Goal: Information Seeking & Learning: Learn about a topic

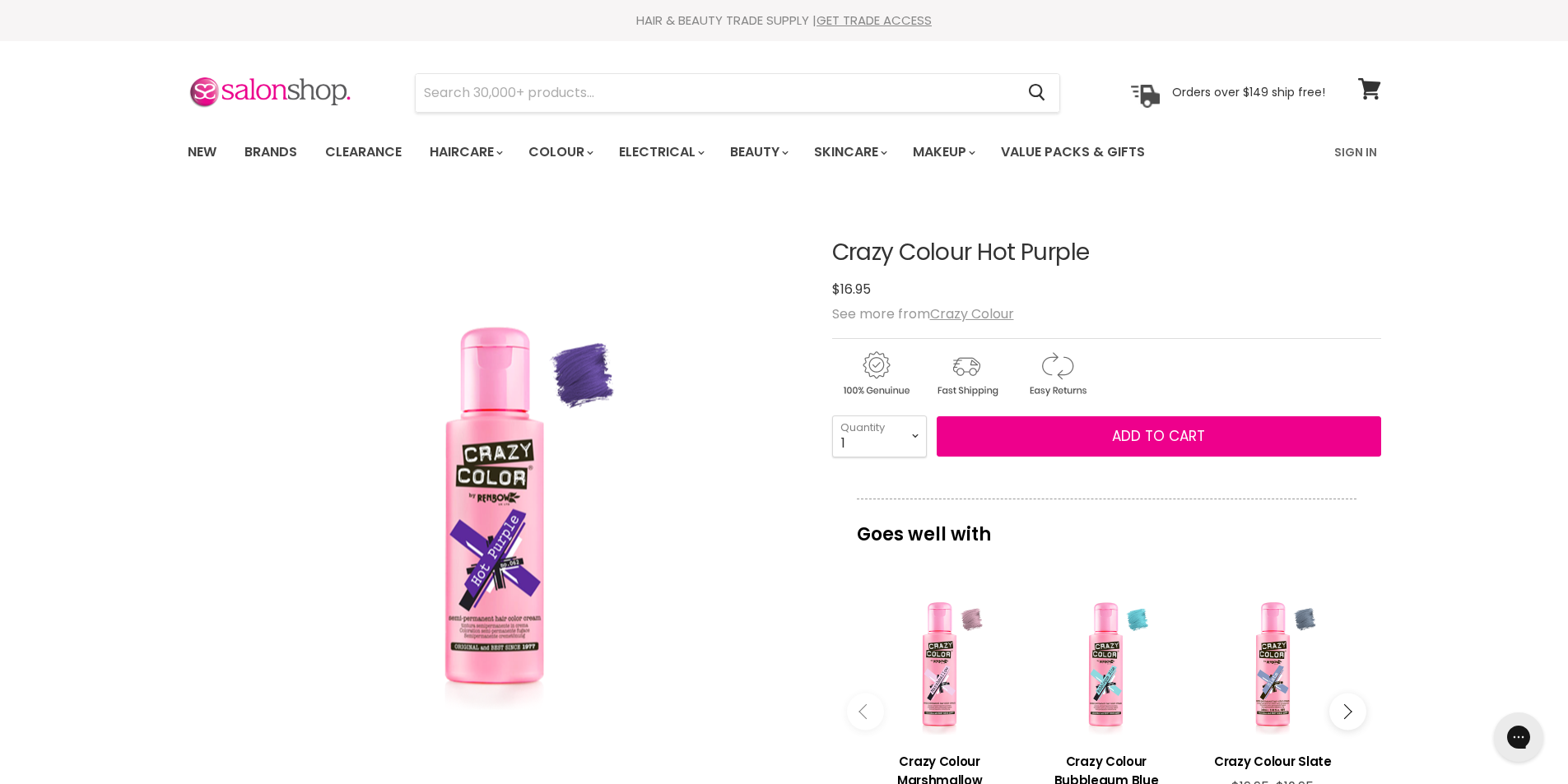
click at [679, 288] on div "Click or scroll to zoom Tap or pinch to zoom" at bounding box center [495, 506] width 614 height 614
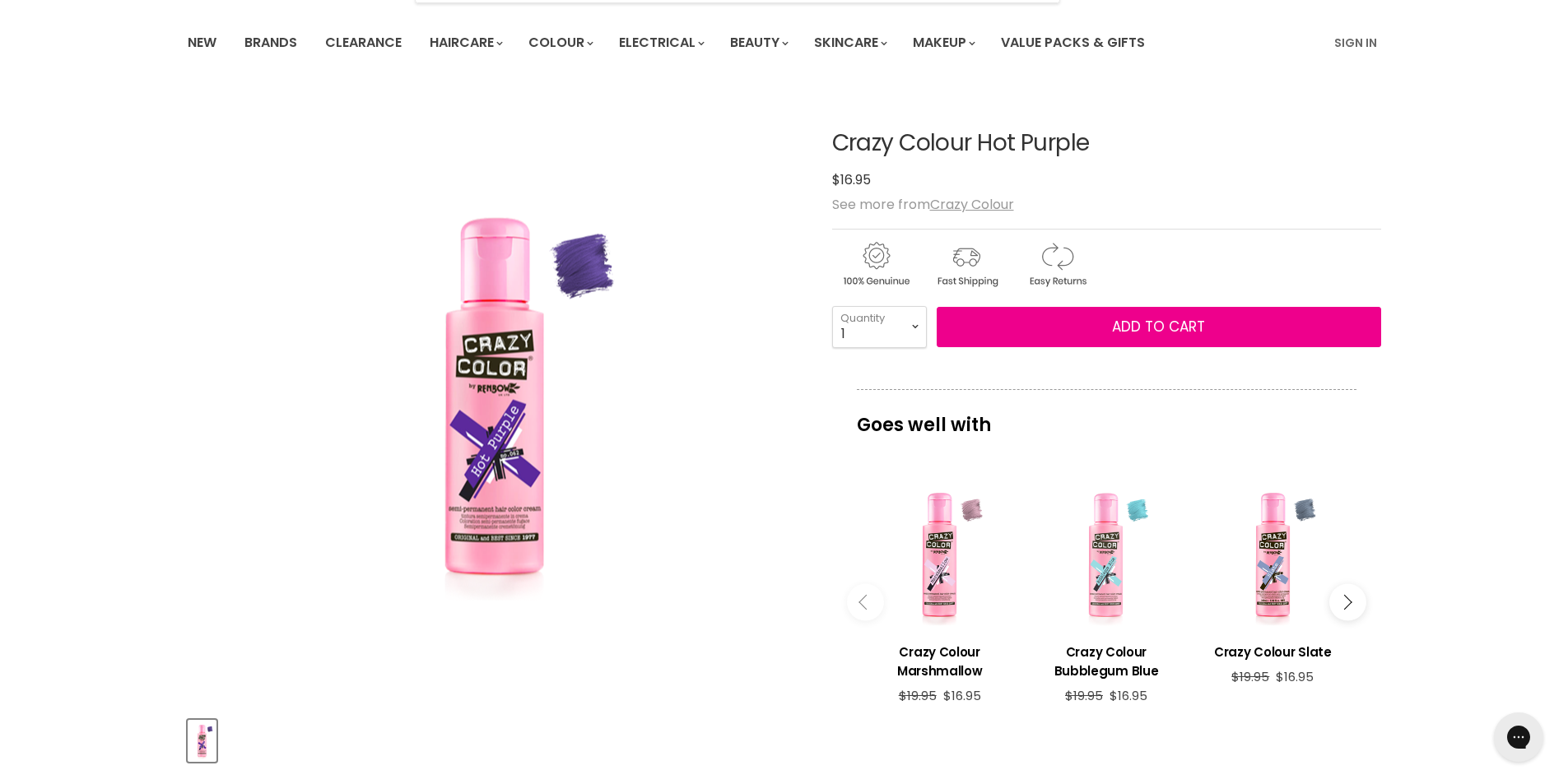
scroll to position [247, 0]
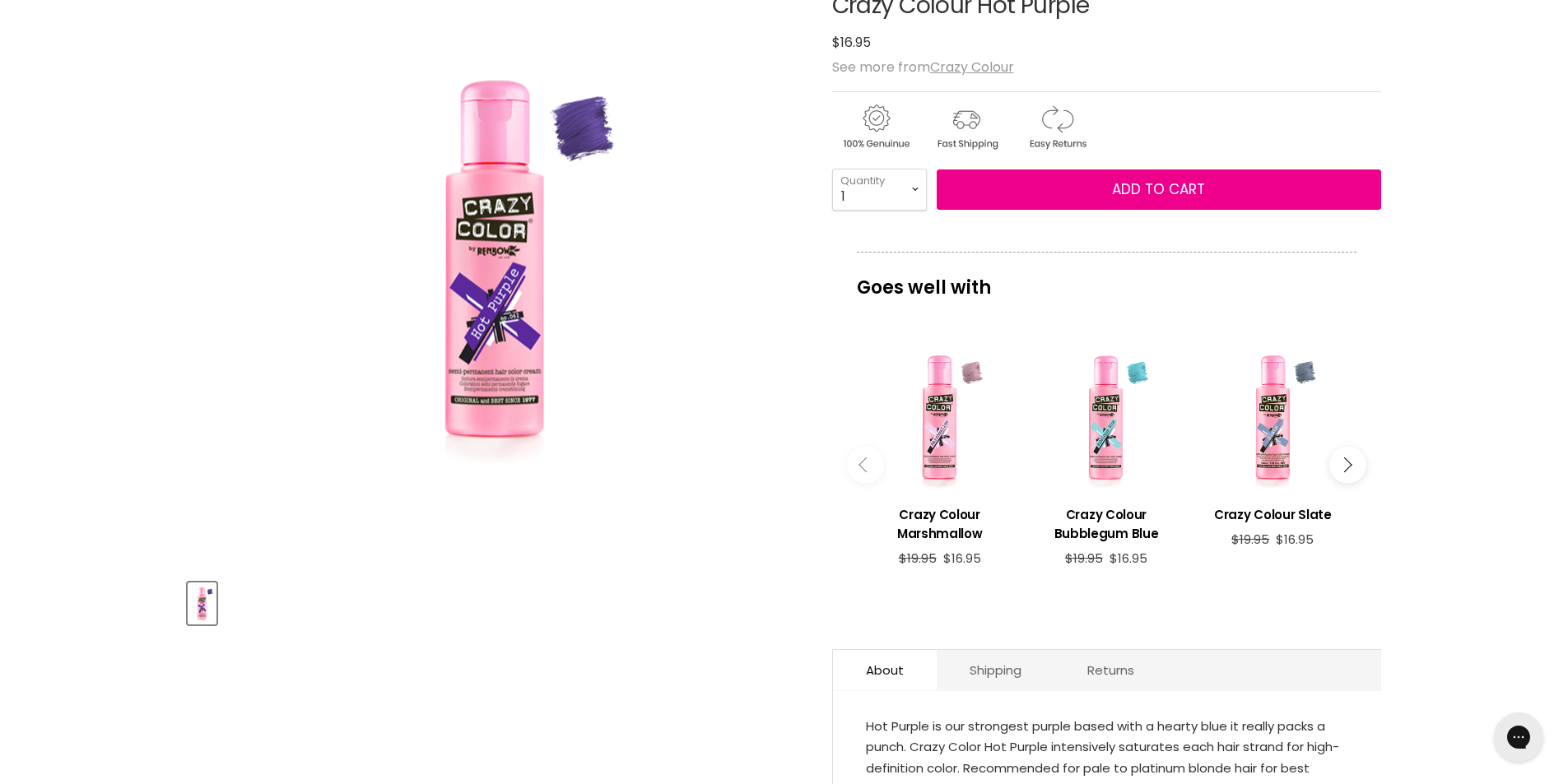
click at [1349, 462] on icon "Main content" at bounding box center [1344, 465] width 15 height 15
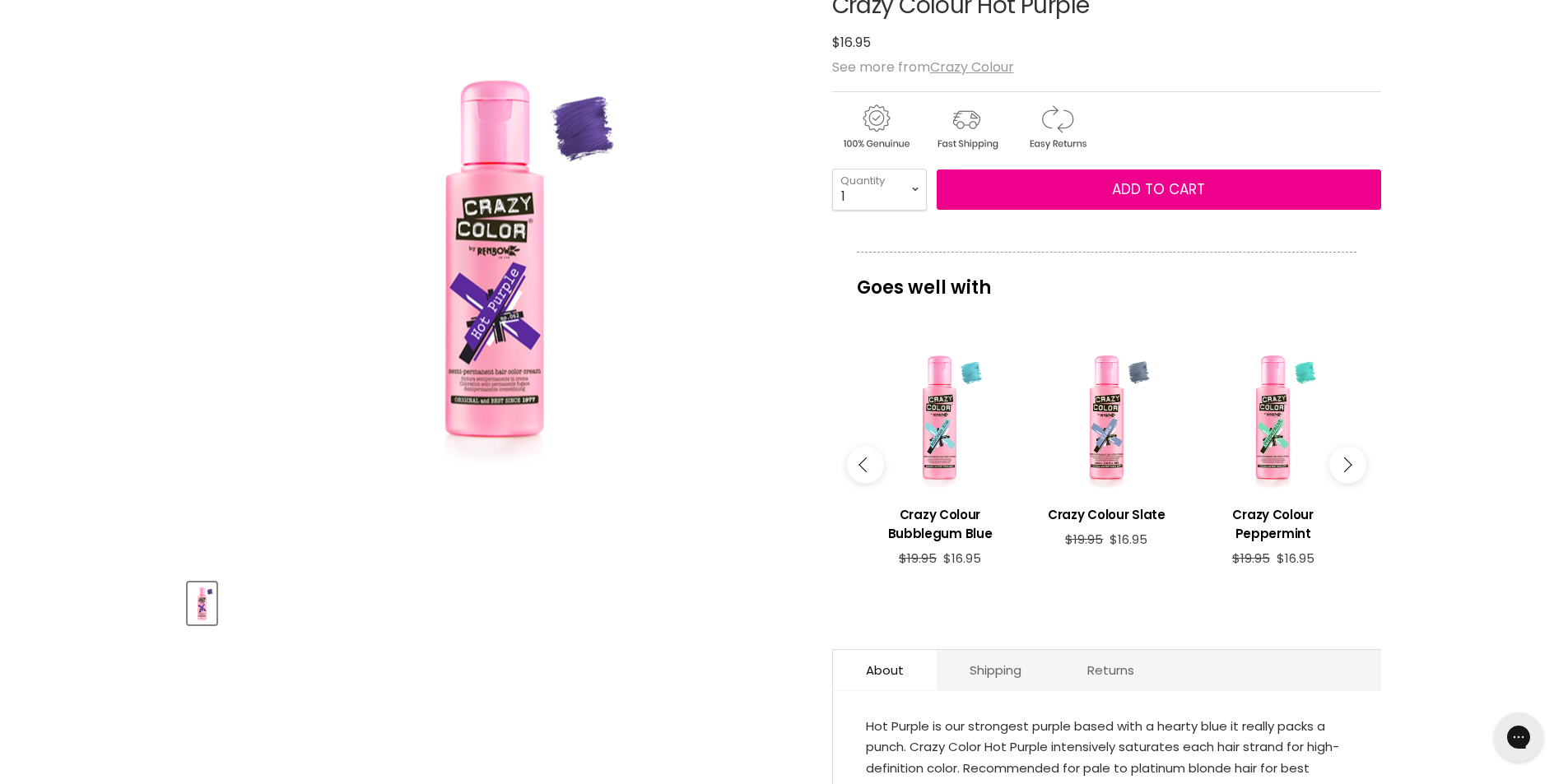
click at [1349, 462] on icon "Main content" at bounding box center [1344, 465] width 15 height 15
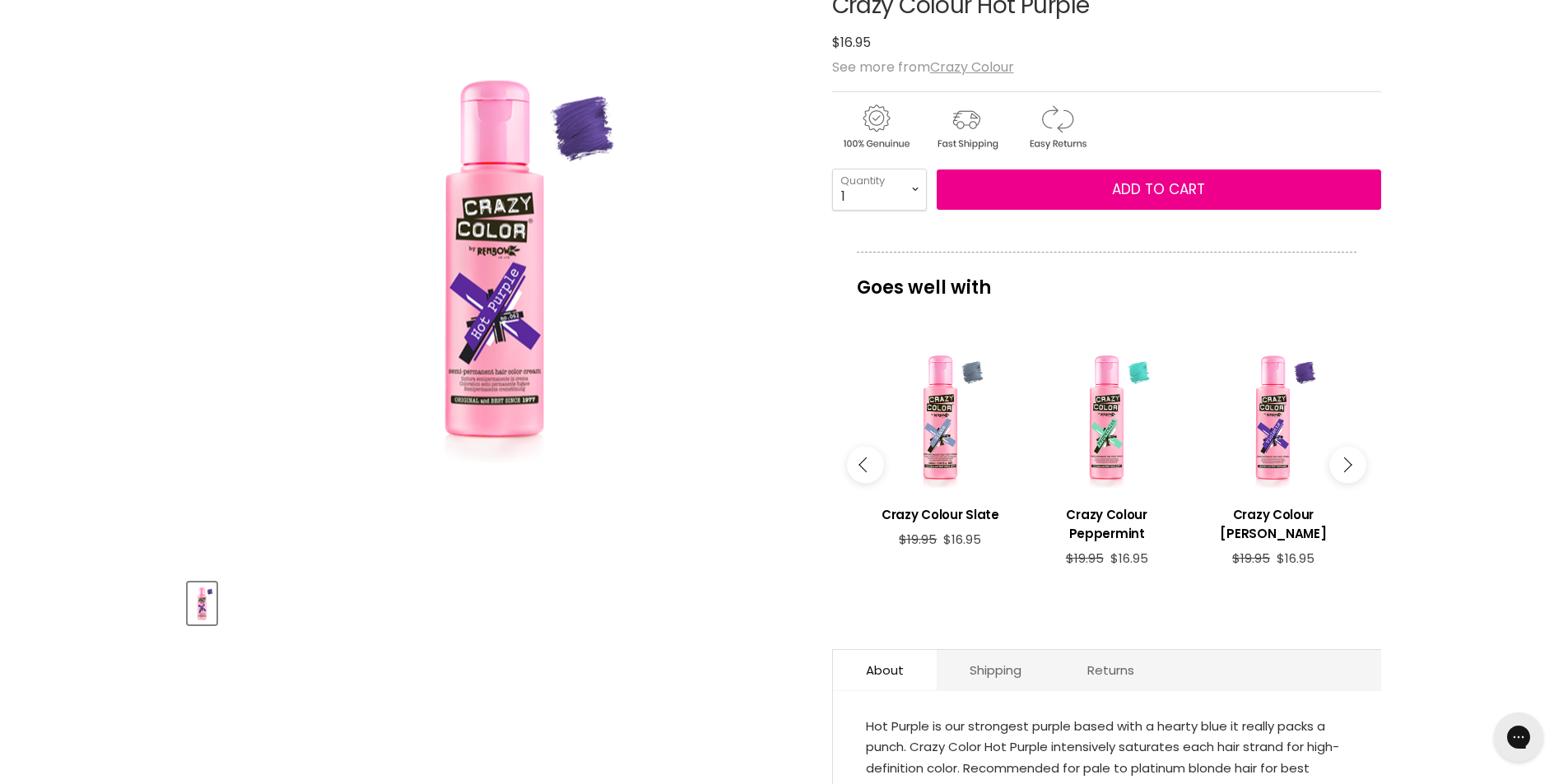
click at [1350, 462] on icon "Main content" at bounding box center [1344, 465] width 15 height 15
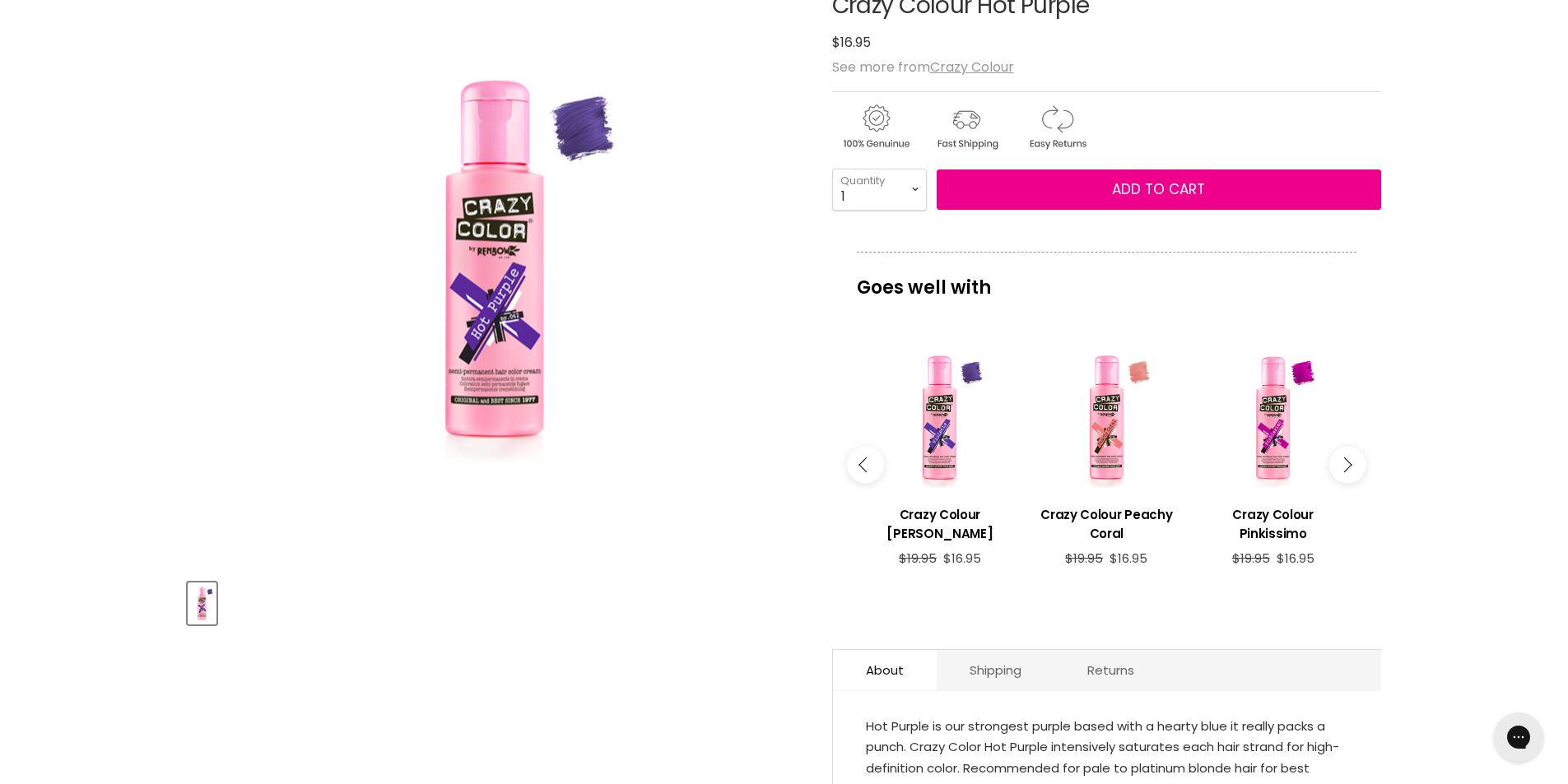
click at [1352, 462] on button "Main content" at bounding box center [1347, 464] width 37 height 37
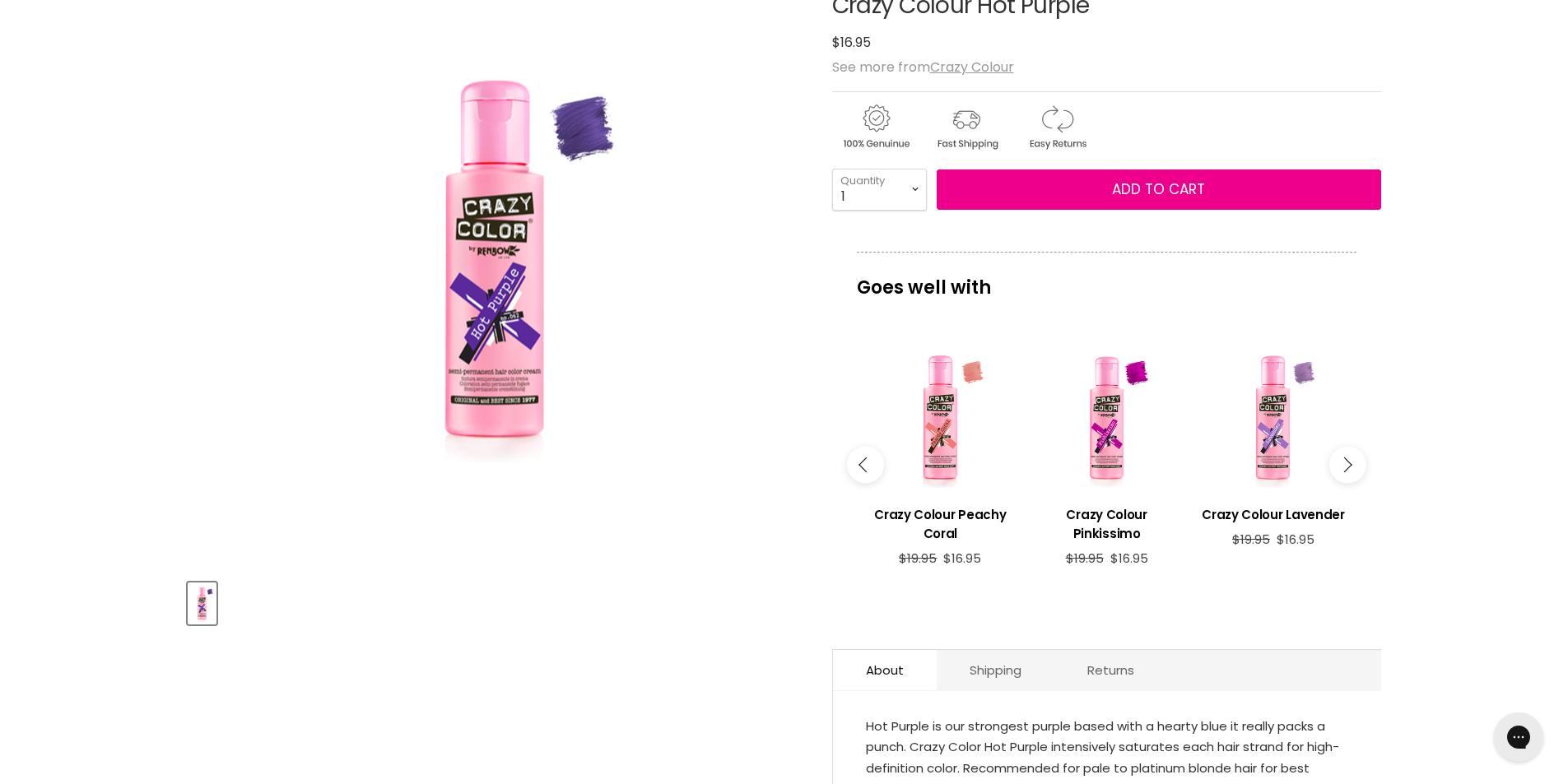
click at [1353, 462] on button "Main content" at bounding box center [1347, 464] width 37 height 37
click at [1354, 462] on button "Main content" at bounding box center [1347, 464] width 37 height 37
click at [964, 66] on u "Crazy Colour" at bounding box center [972, 67] width 84 height 19
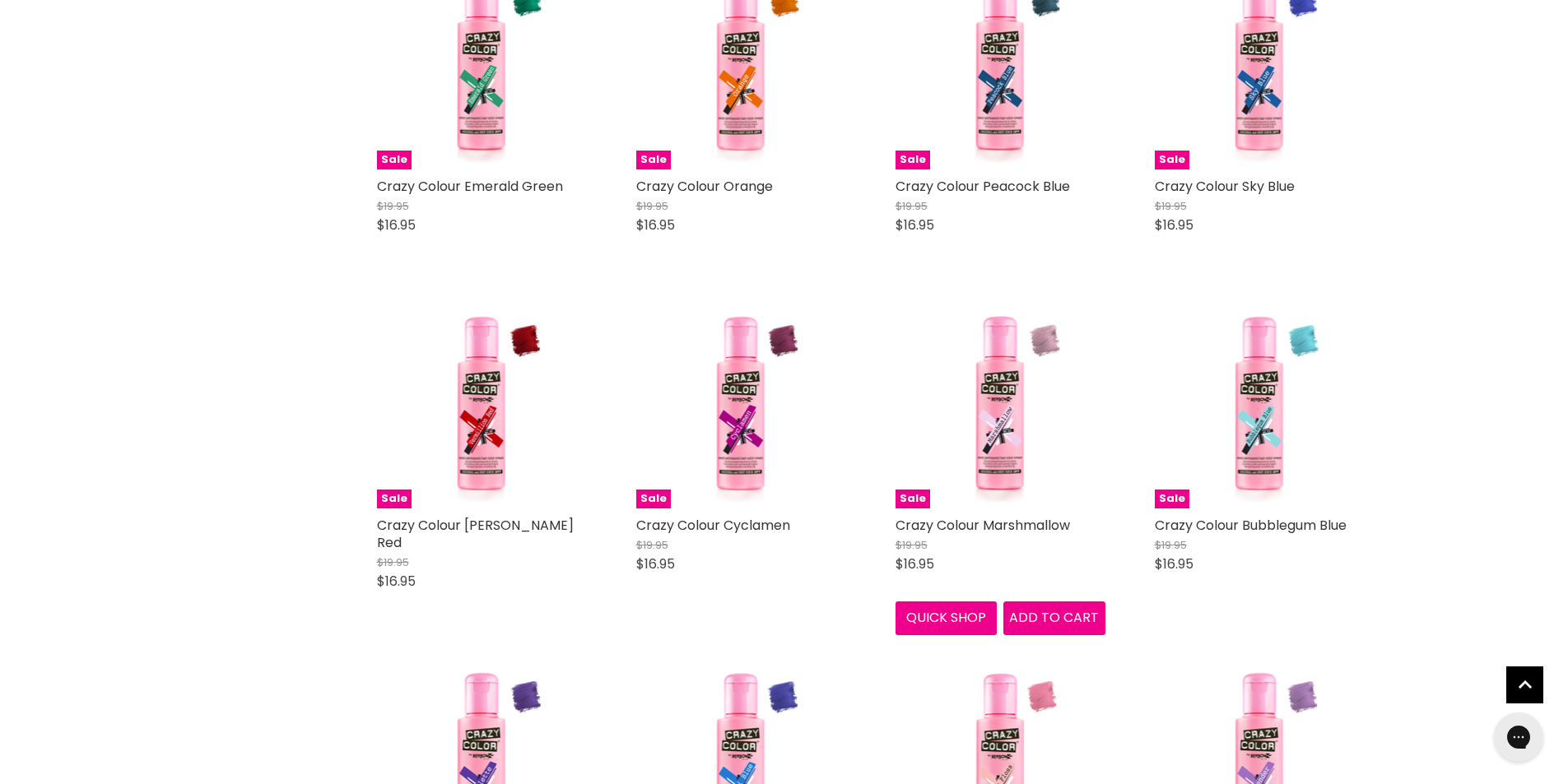
scroll to position [2634, 0]
